Goal: Task Accomplishment & Management: Use online tool/utility

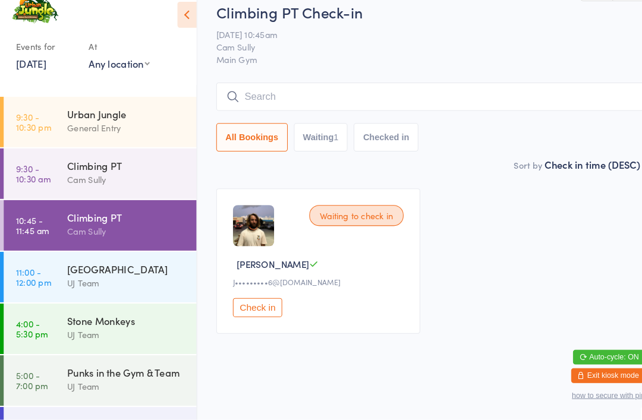
click at [100, 118] on div "Urban Jungle" at bounding box center [122, 124] width 115 height 13
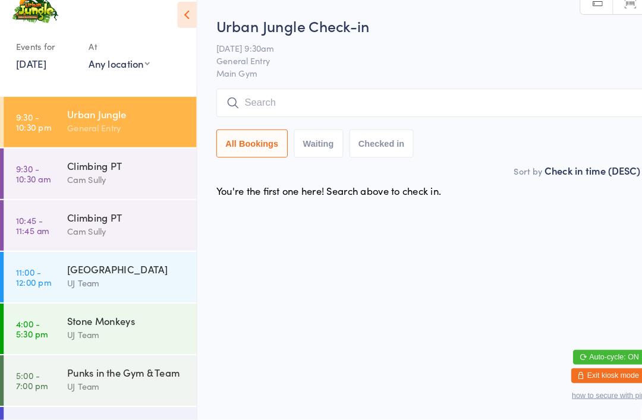
click at [292, 83] on div "Urban Jungle Check-in [DATE] 9:30am General Entry Main Gym Manual search Scanne…" at bounding box center [416, 101] width 415 height 143
click at [386, 100] on input "search" at bounding box center [416, 113] width 415 height 27
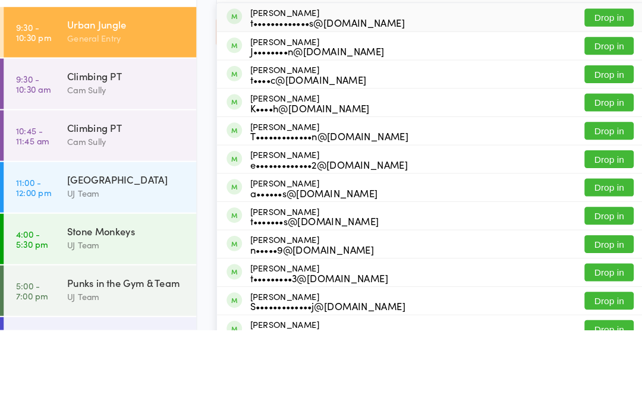
type input "[PERSON_NAME]"
click at [597, 110] on button "Drop in" at bounding box center [588, 118] width 48 height 17
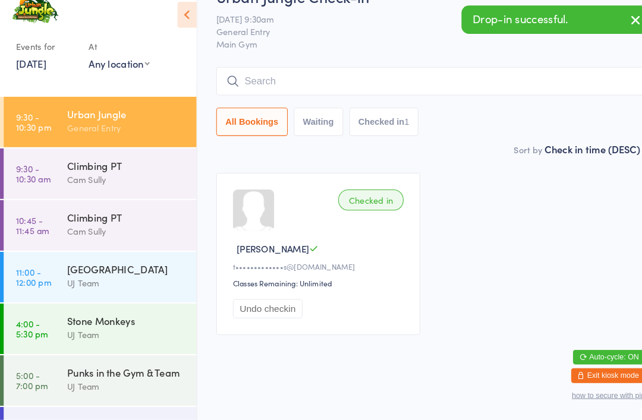
click at [510, 86] on input "search" at bounding box center [416, 93] width 415 height 27
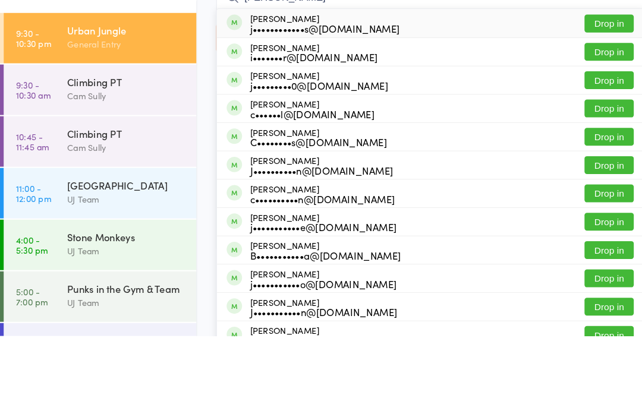
type input "[PERSON_NAME]"
click at [592, 110] on button "Drop in" at bounding box center [588, 118] width 48 height 17
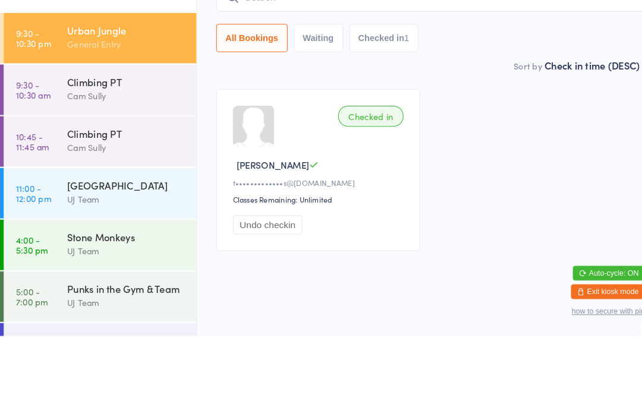
scroll to position [23, 0]
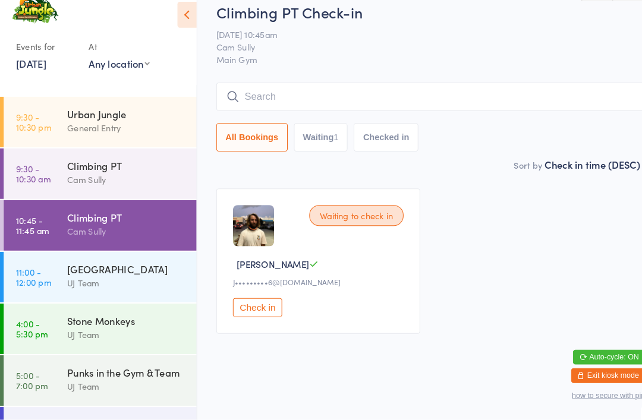
click at [279, 287] on div "Waiting to check in [PERSON_NAME] [PERSON_NAME]•••••••••6@[DOMAIN_NAME] Check in" at bounding box center [307, 267] width 197 height 140
click at [251, 302] on button "Check in" at bounding box center [249, 311] width 48 height 18
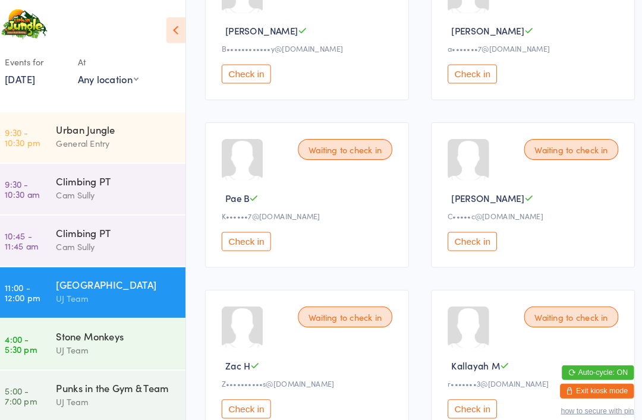
click at [457, 242] on button "Check in" at bounding box center [467, 233] width 48 height 18
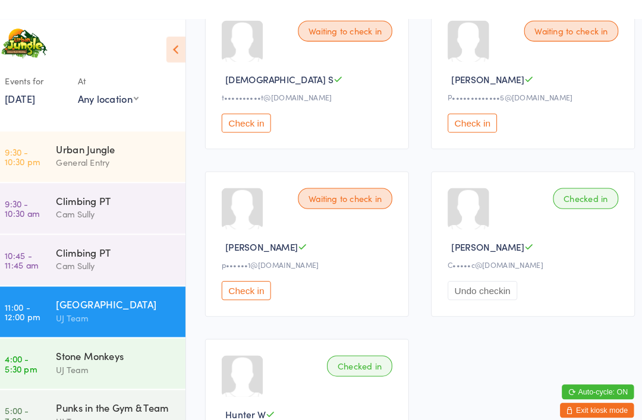
scroll to position [999, 0]
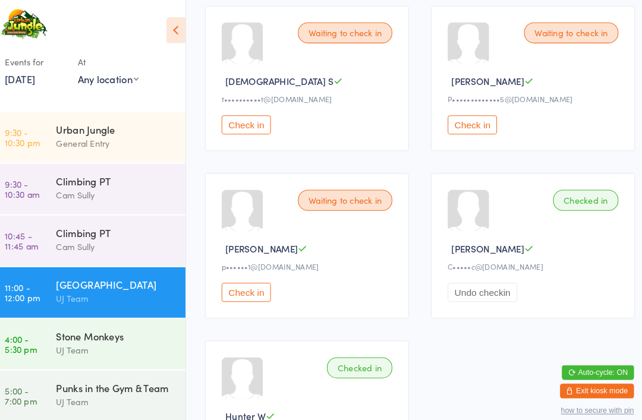
click at [248, 291] on button "Check in" at bounding box center [249, 282] width 48 height 18
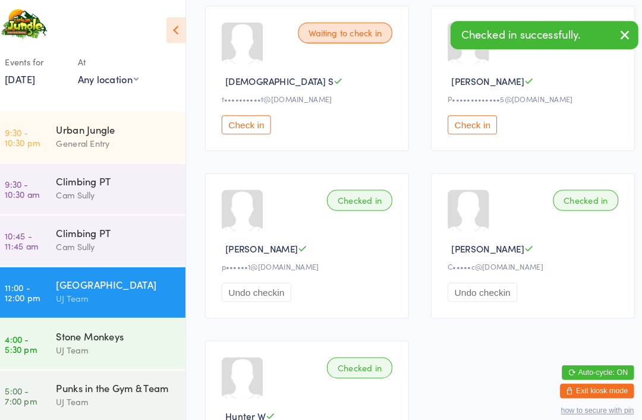
click at [236, 130] on button "Check in" at bounding box center [249, 120] width 48 height 18
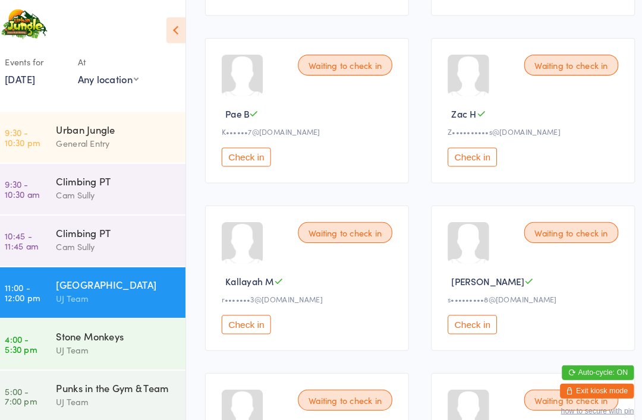
scroll to position [482, 0]
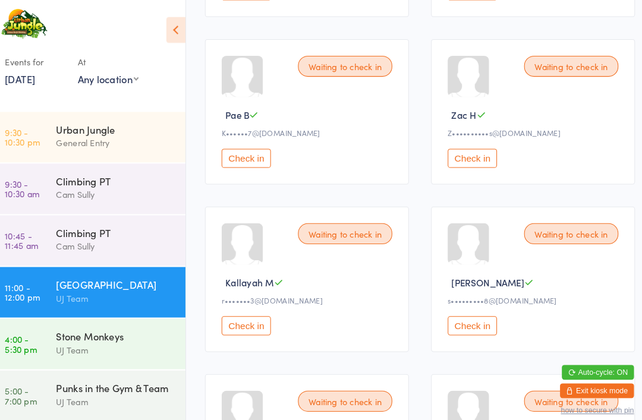
click at [475, 162] on button "Check in" at bounding box center [467, 153] width 48 height 18
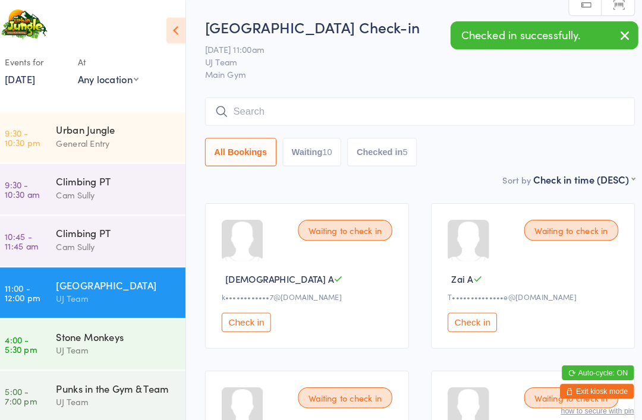
scroll to position [0, 0]
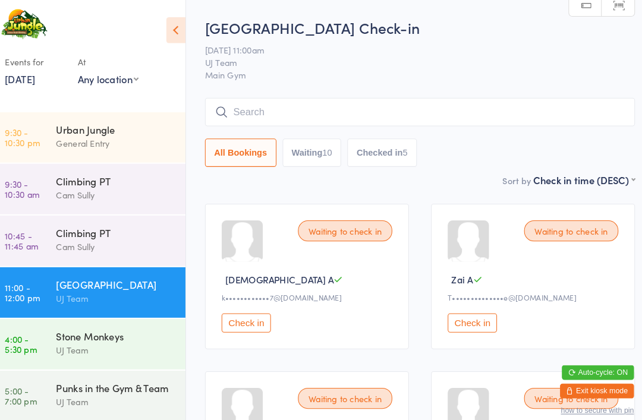
click at [276, 108] on input "search" at bounding box center [416, 107] width 415 height 27
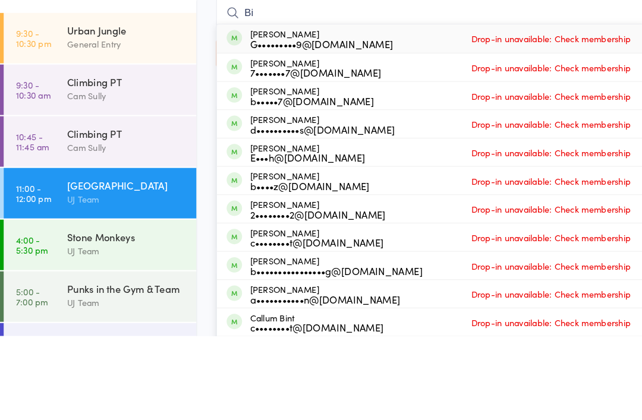
type input "B"
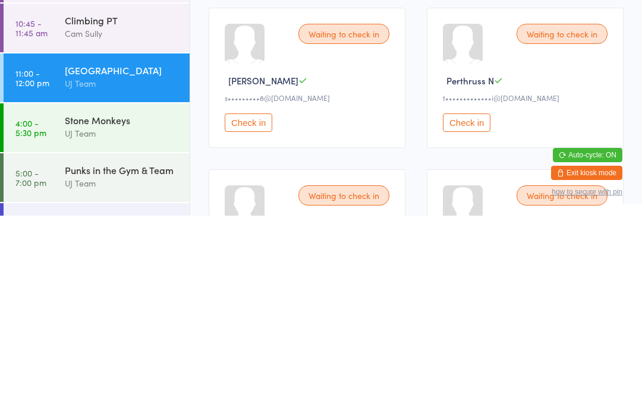
scroll to position [469, 0]
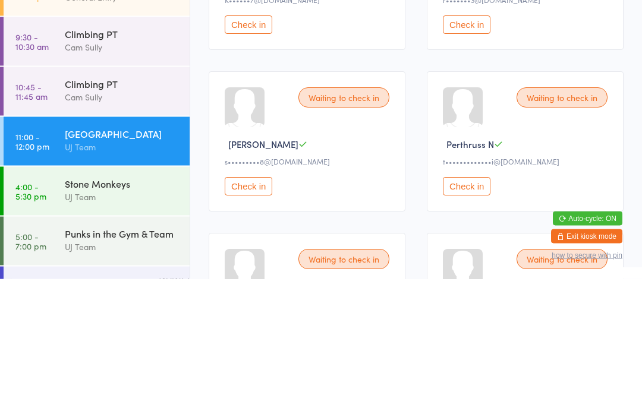
click at [478, 318] on button "Check in" at bounding box center [467, 327] width 48 height 18
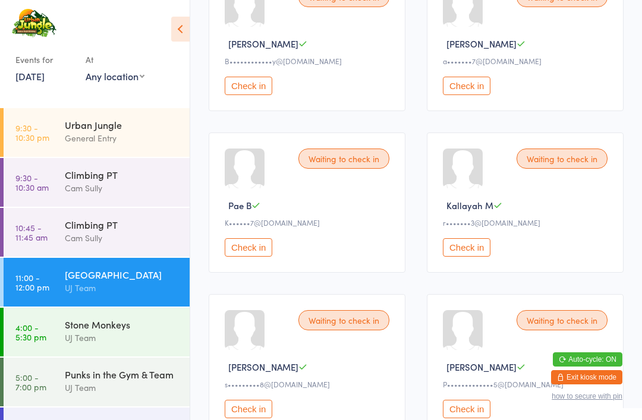
scroll to position [392, 0]
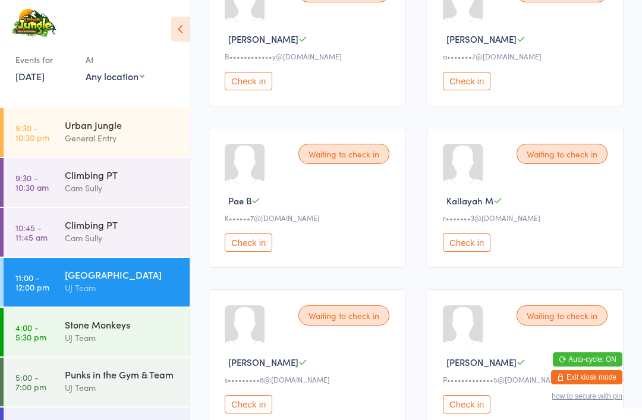
click at [247, 252] on button "Check in" at bounding box center [249, 243] width 48 height 18
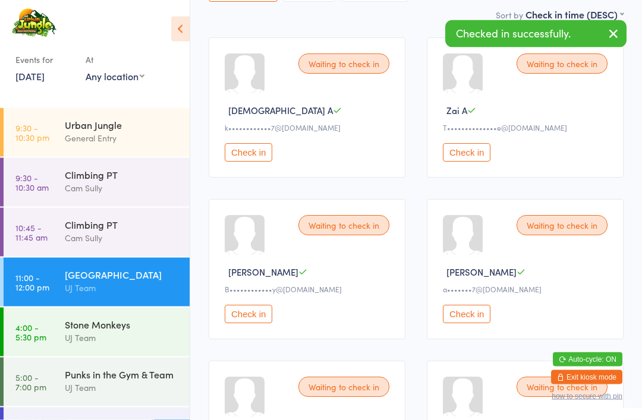
scroll to position [163, 0]
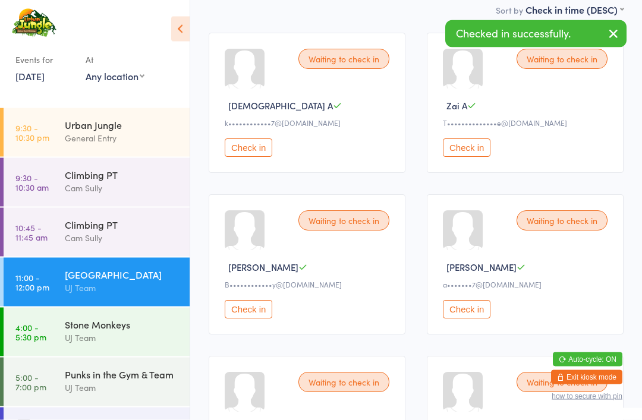
click at [462, 319] on button "Check in" at bounding box center [467, 310] width 48 height 18
click at [461, 150] on button "Check in" at bounding box center [467, 147] width 48 height 18
click at [236, 156] on button "Check in" at bounding box center [249, 147] width 48 height 18
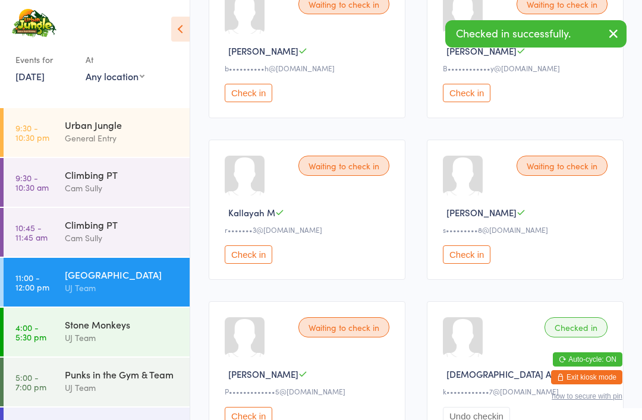
scroll to position [221, 0]
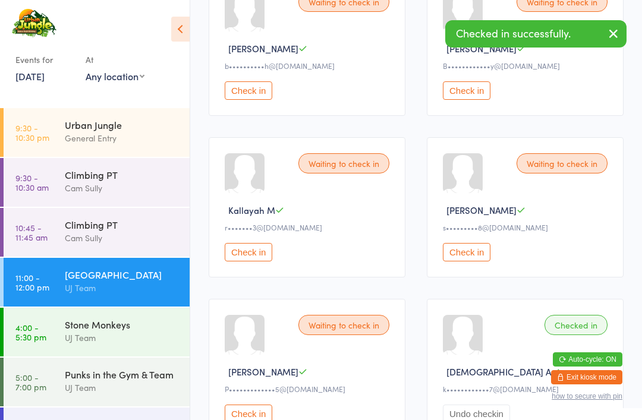
click at [240, 258] on button "Check in" at bounding box center [249, 252] width 48 height 18
click at [468, 254] on button "Check in" at bounding box center [467, 252] width 48 height 18
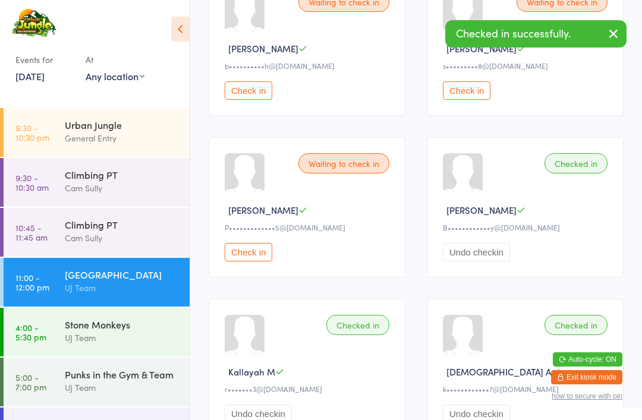
click at [251, 92] on button "Check in" at bounding box center [249, 90] width 48 height 18
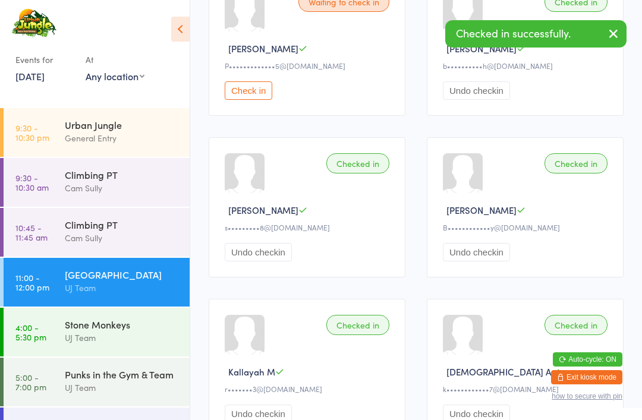
click at [475, 96] on button "Undo checkin" at bounding box center [476, 90] width 67 height 18
click at [240, 94] on button "Check in" at bounding box center [249, 90] width 48 height 18
click at [250, 97] on button "Check in" at bounding box center [249, 90] width 48 height 18
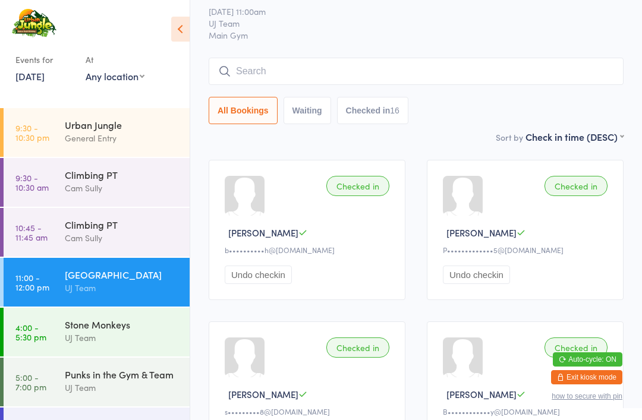
scroll to position [35, 0]
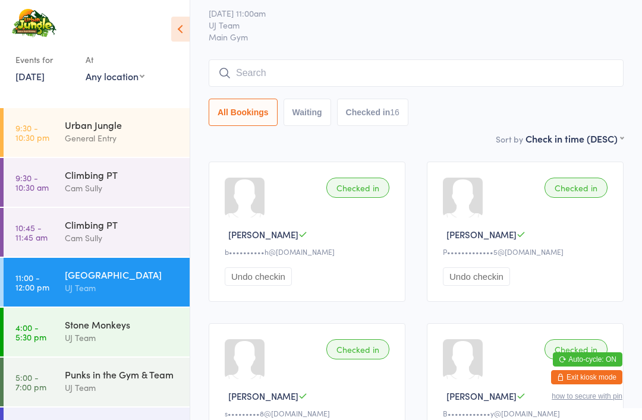
click at [301, 106] on button "Waiting" at bounding box center [307, 112] width 48 height 27
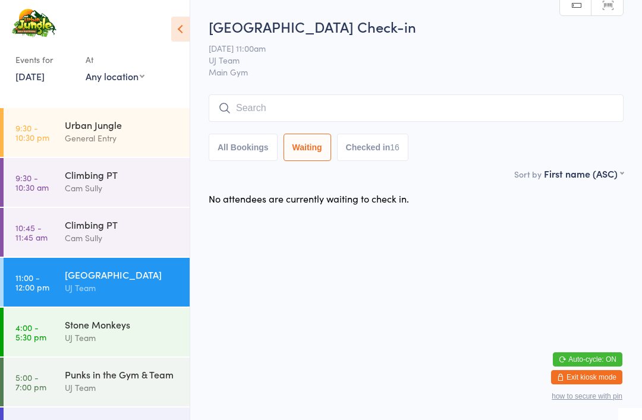
select select "0"
click at [261, 152] on button "All Bookings" at bounding box center [243, 147] width 69 height 27
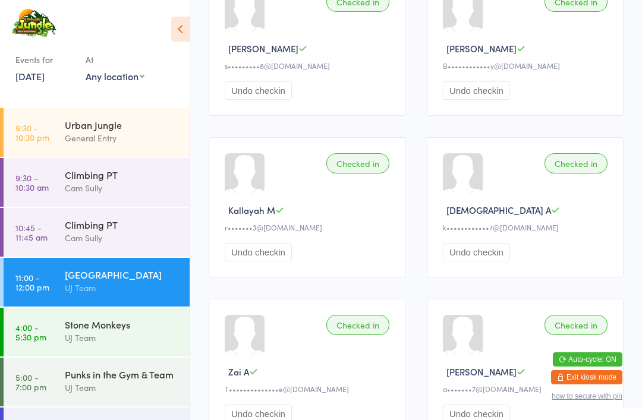
scroll to position [408, 0]
